Goal: Task Accomplishment & Management: Use online tool/utility

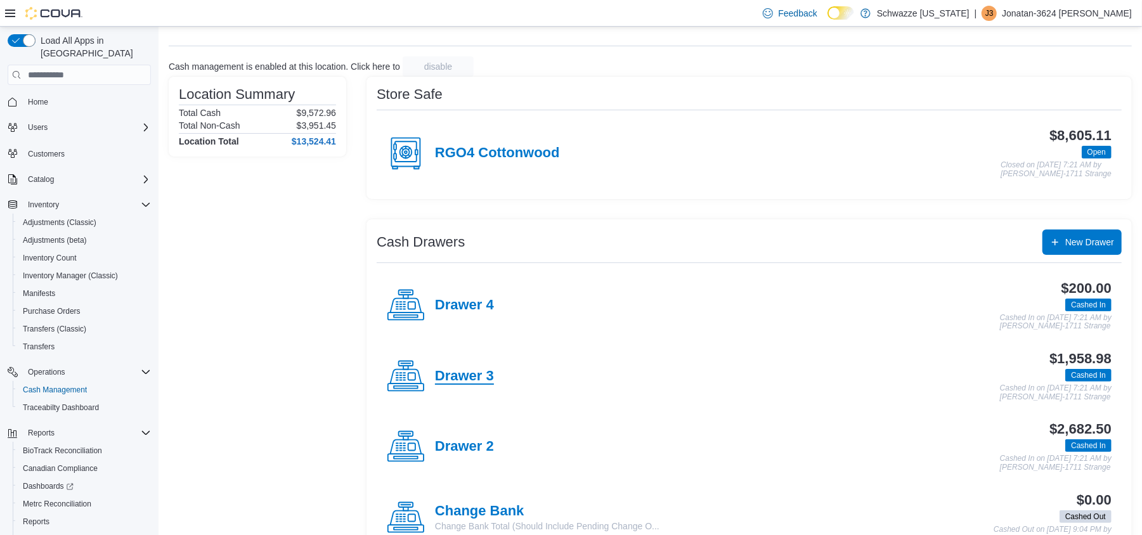
scroll to position [84, 0]
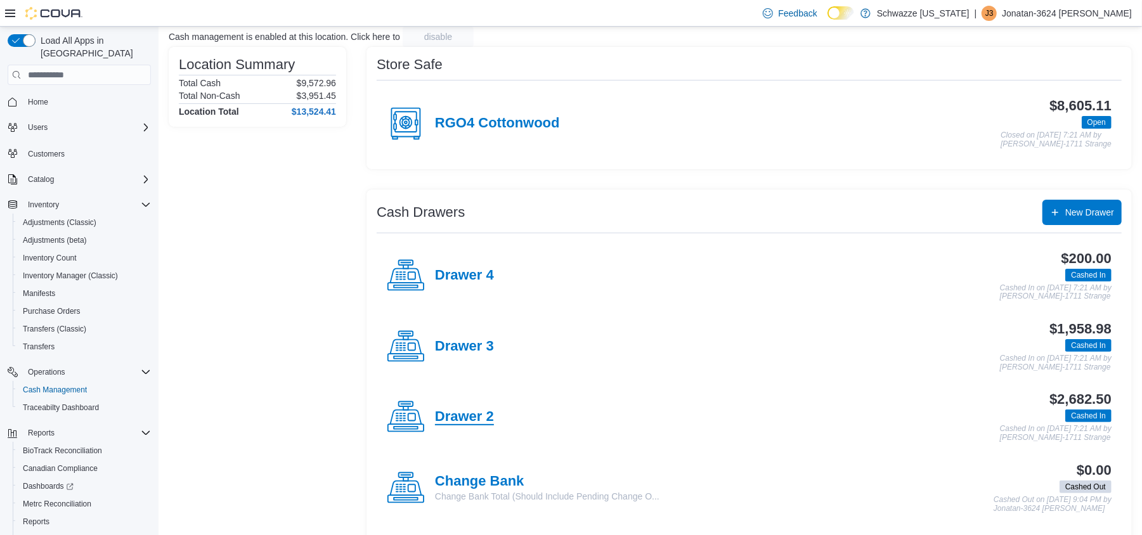
click at [476, 415] on h4 "Drawer 2" at bounding box center [464, 417] width 59 height 16
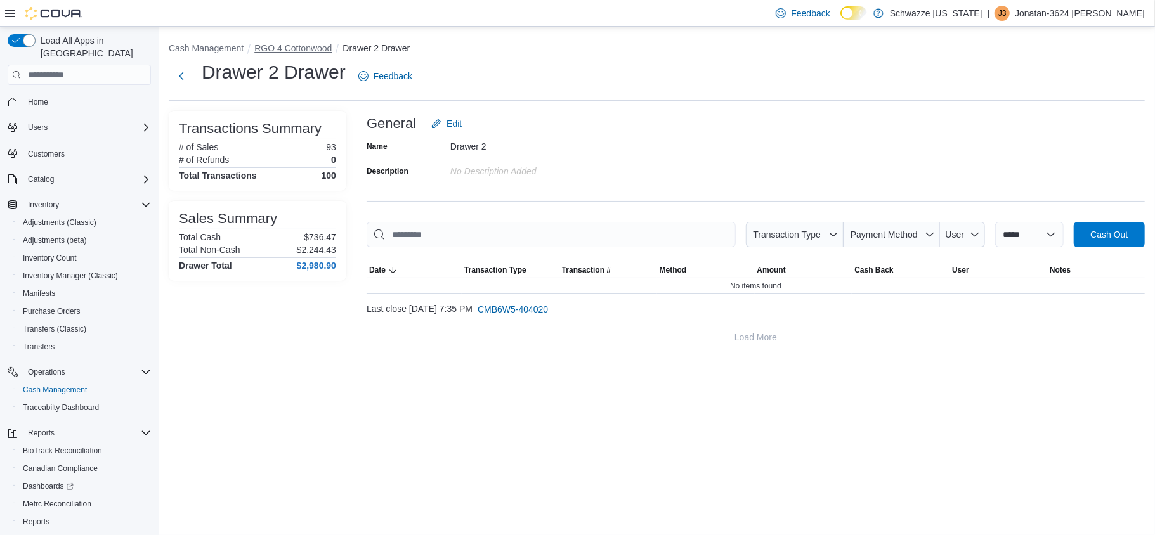
click at [277, 43] on button "RGO 4 Cottonwood" at bounding box center [292, 48] width 77 height 10
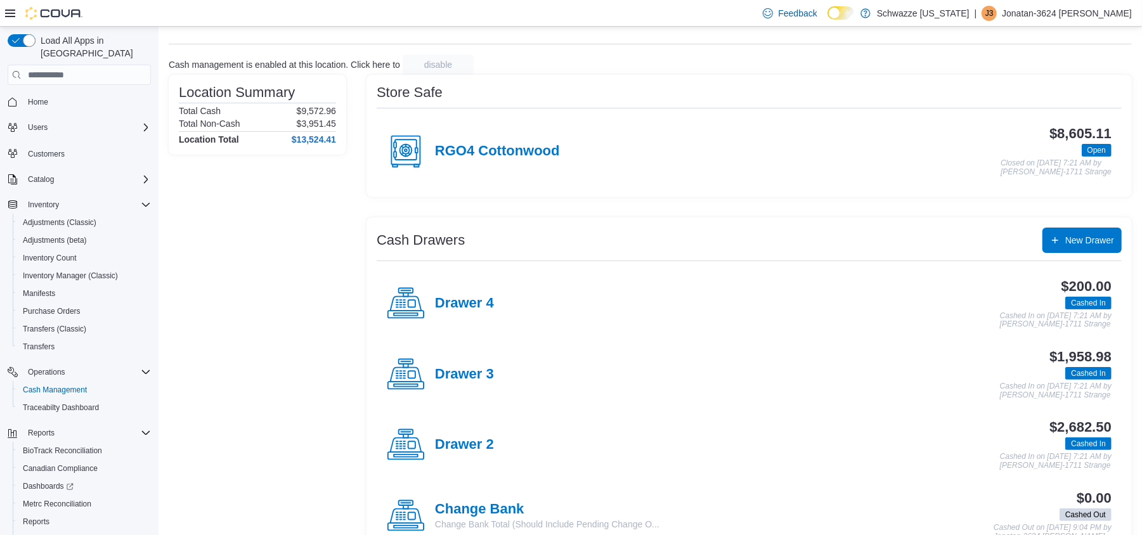
scroll to position [84, 0]
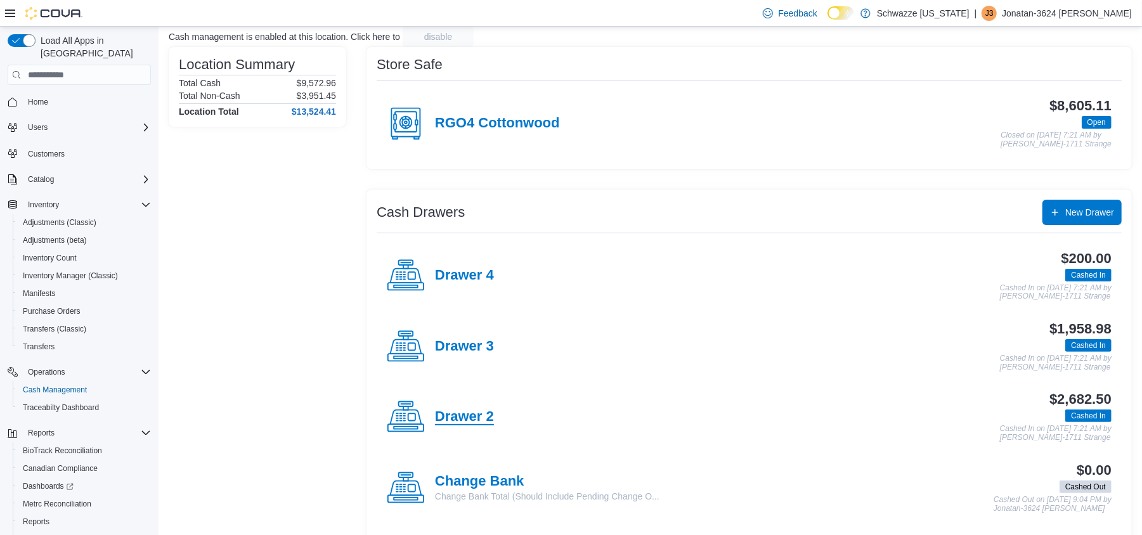
click at [467, 422] on h4 "Drawer 2" at bounding box center [464, 417] width 59 height 16
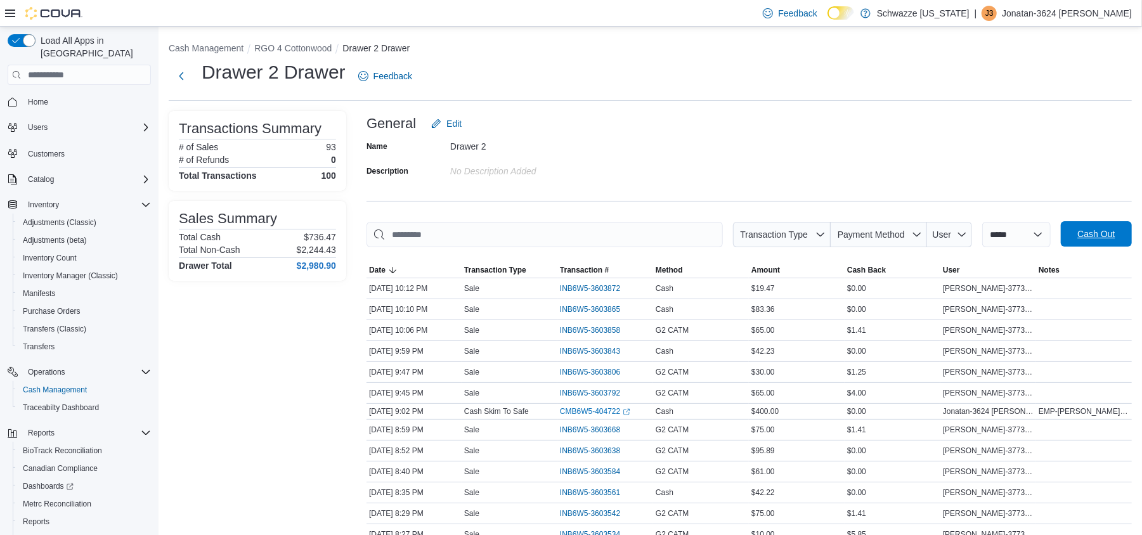
click at [1094, 238] on span "Cash Out" at bounding box center [1095, 234] width 37 height 13
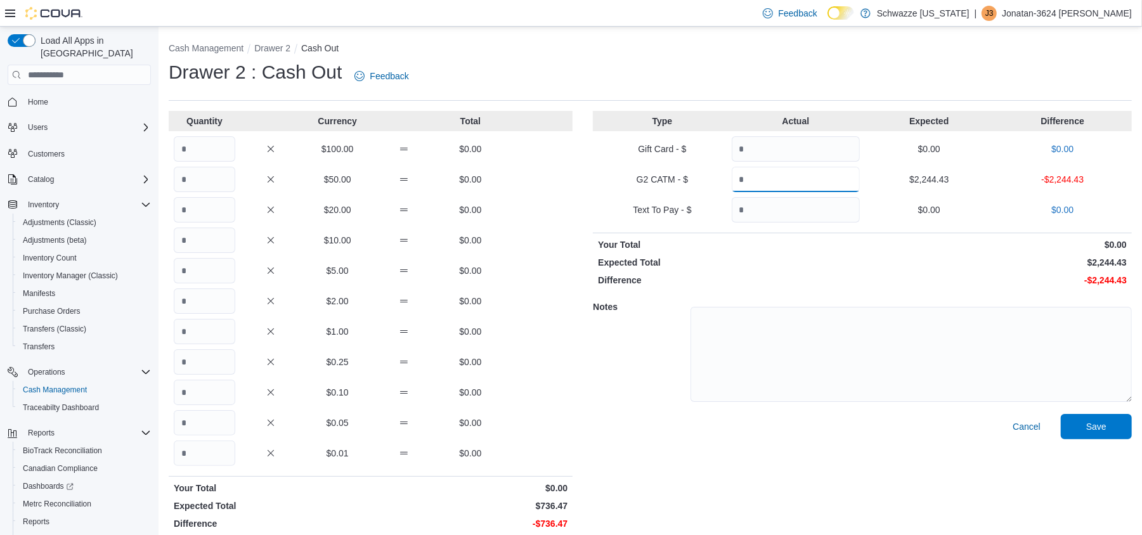
click at [801, 183] on input "Quantity" at bounding box center [796, 179] width 128 height 25
type input "*******"
click at [1025, 422] on span "Cancel" at bounding box center [1027, 426] width 28 height 13
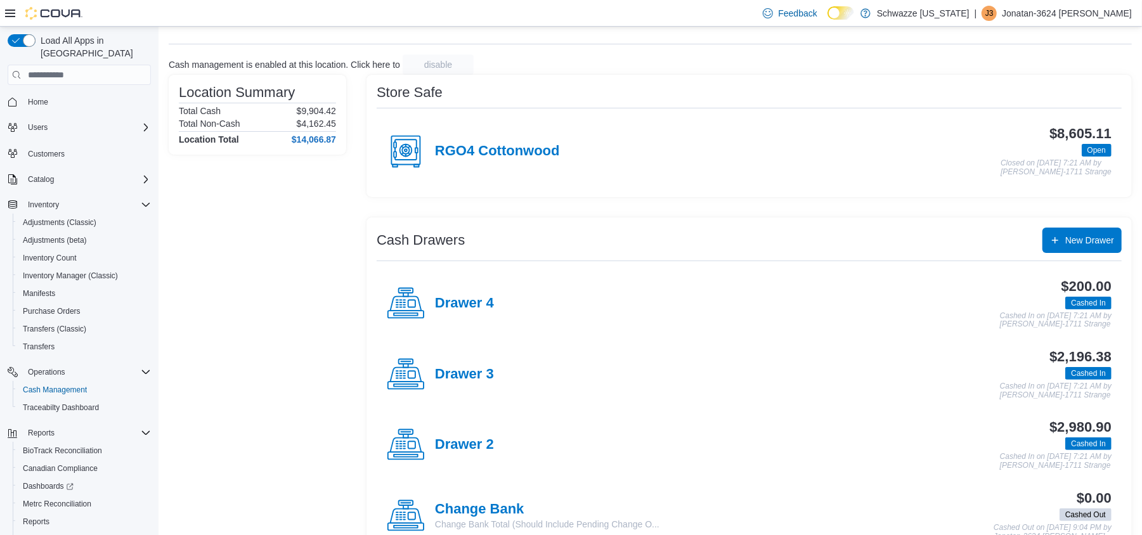
scroll to position [84, 0]
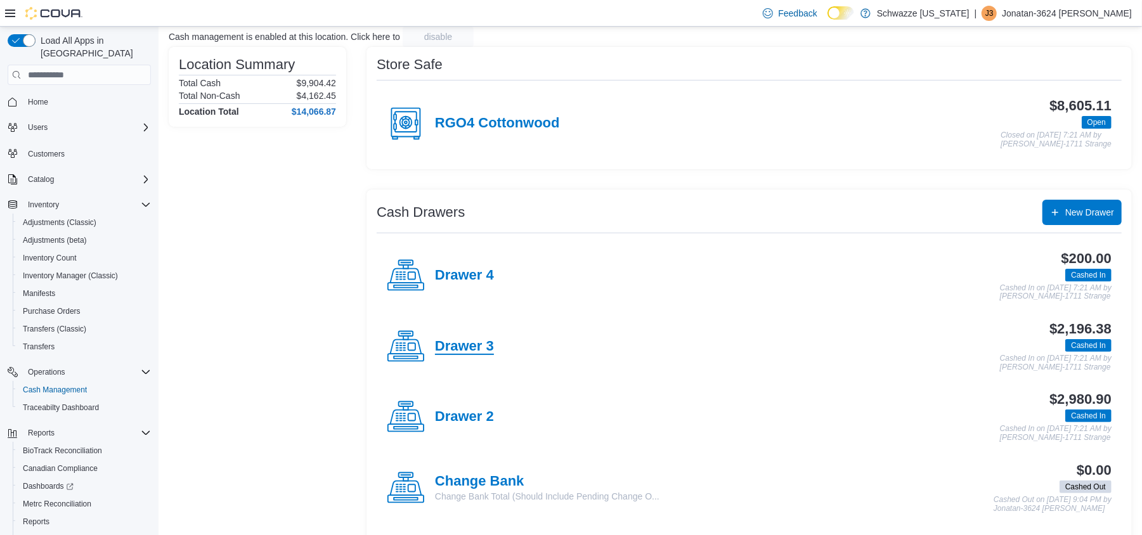
click at [443, 349] on h4 "Drawer 3" at bounding box center [464, 347] width 59 height 16
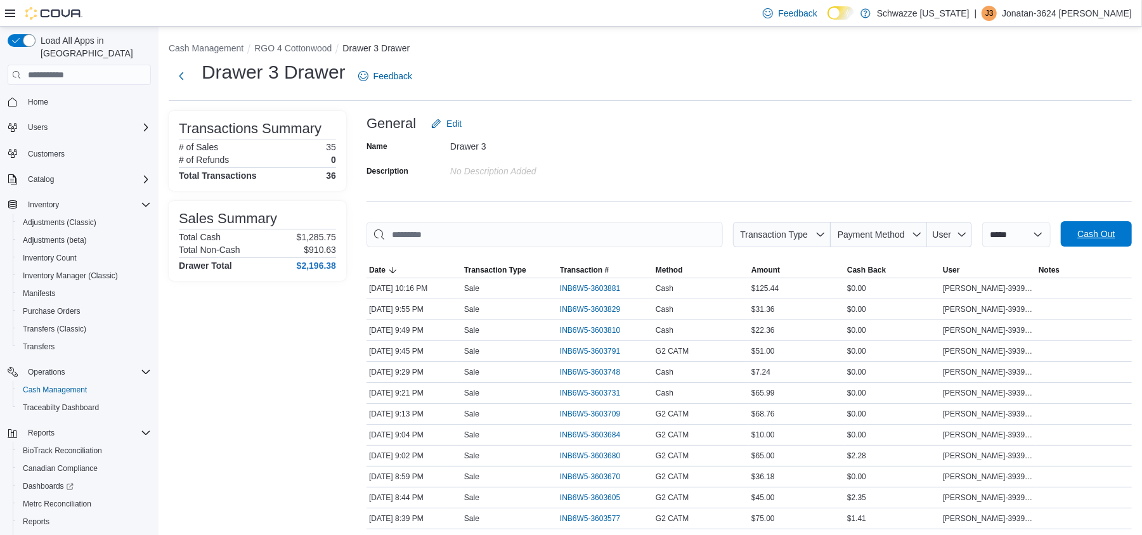
click at [1109, 230] on span "Cash Out" at bounding box center [1095, 234] width 37 height 13
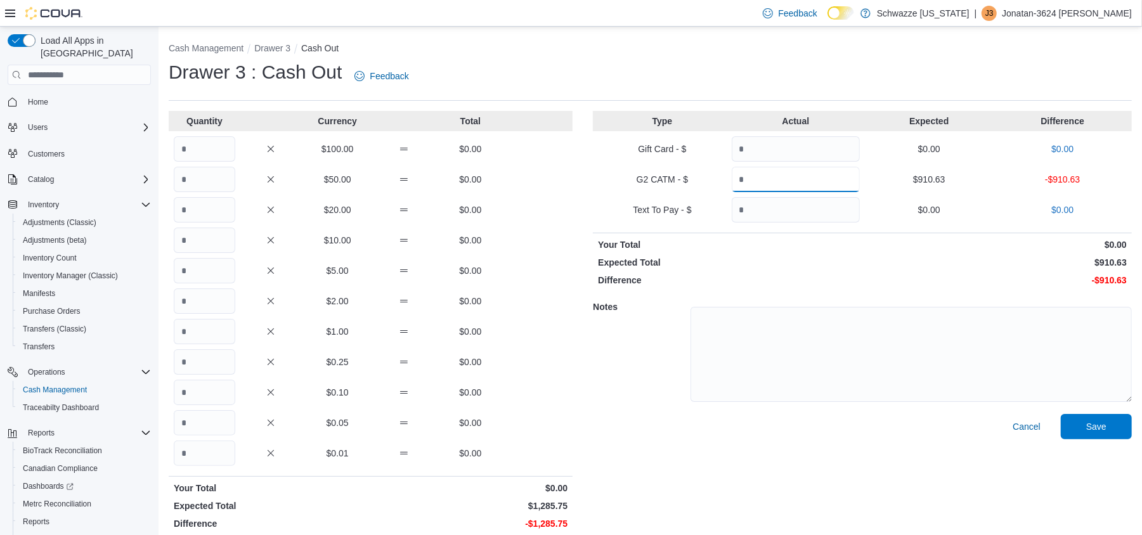
click at [791, 175] on input "Quantity" at bounding box center [796, 179] width 128 height 25
drag, startPoint x: 1035, startPoint y: 426, endPoint x: 1030, endPoint y: 421, distance: 7.6
click at [1033, 424] on span "Cancel" at bounding box center [1027, 426] width 28 height 13
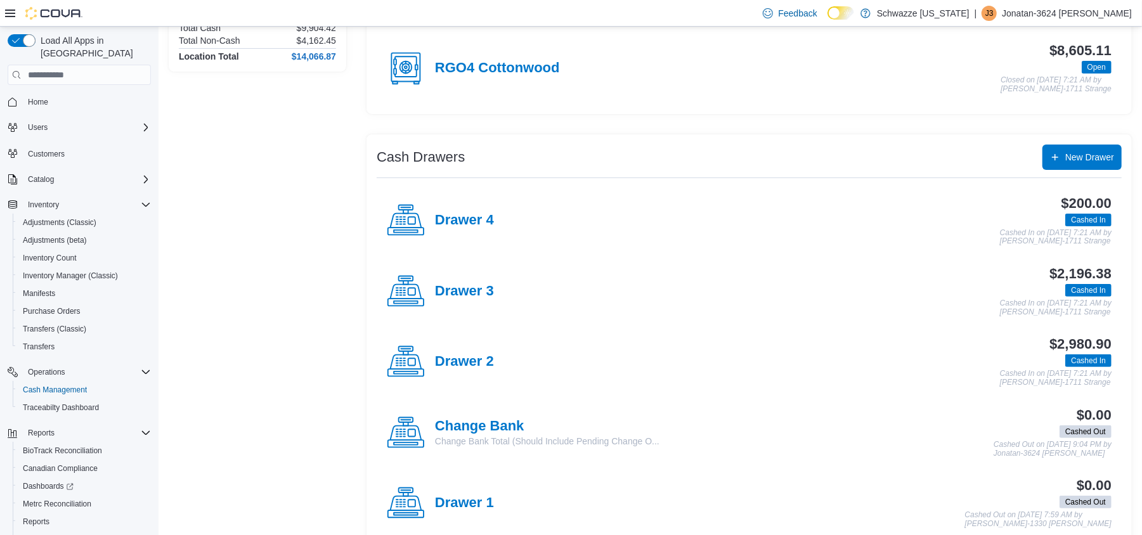
scroll to position [169, 0]
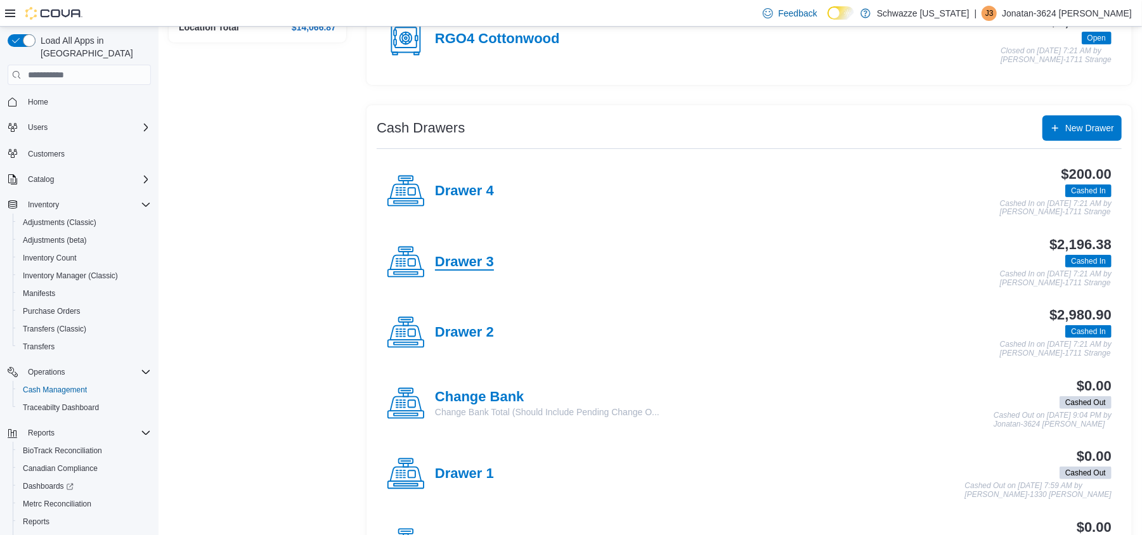
click at [462, 269] on h4 "Drawer 3" at bounding box center [464, 262] width 59 height 16
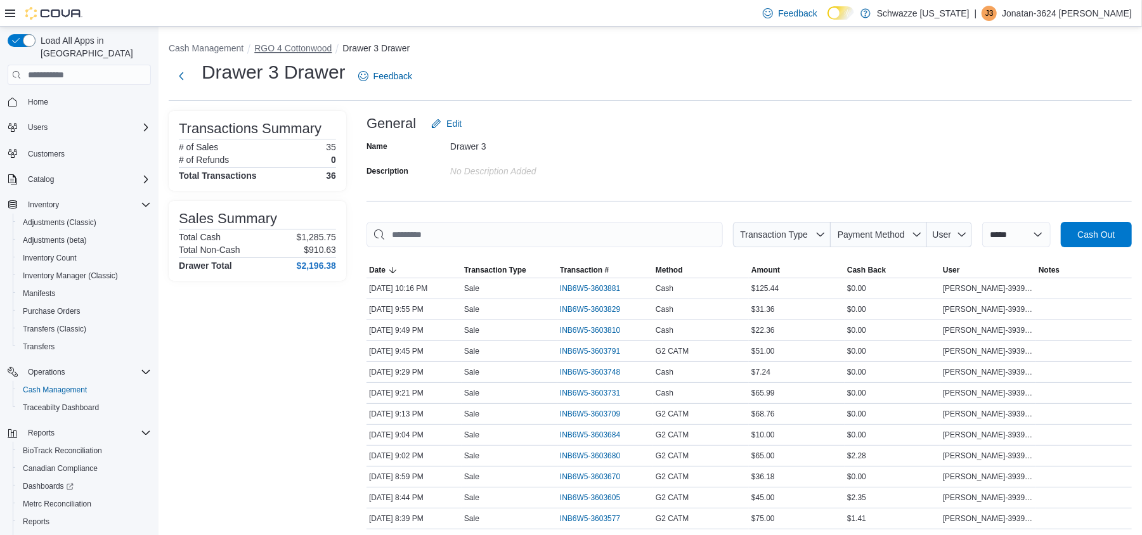
click at [301, 47] on button "RGO 4 Cottonwood" at bounding box center [292, 48] width 77 height 10
